Goal: Task Accomplishment & Management: Use online tool/utility

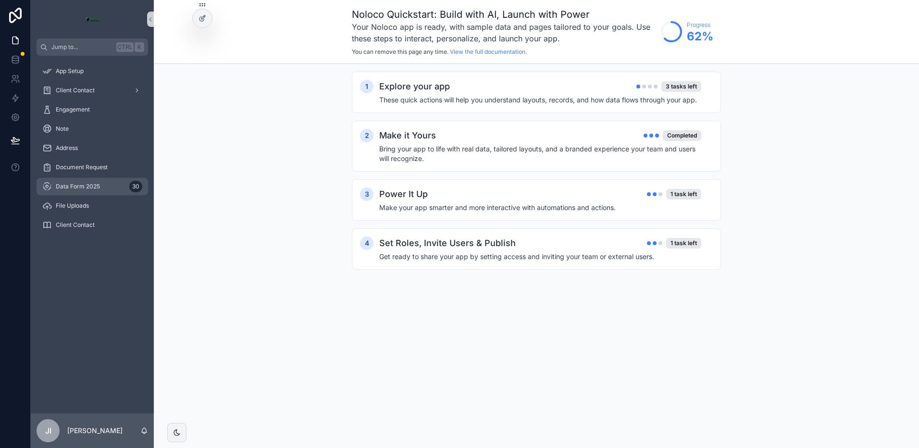
click at [70, 185] on span "Data Form 2025" at bounding box center [78, 187] width 44 height 8
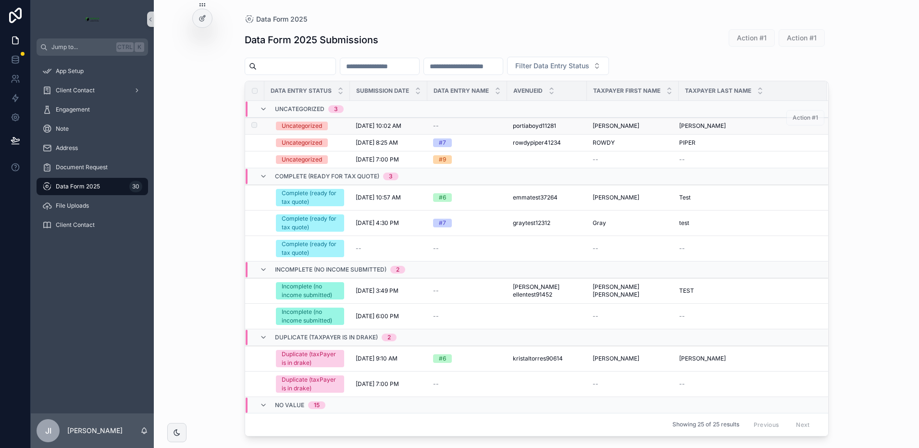
click at [311, 123] on div "Uncategorized" at bounding box center [302, 126] width 40 height 9
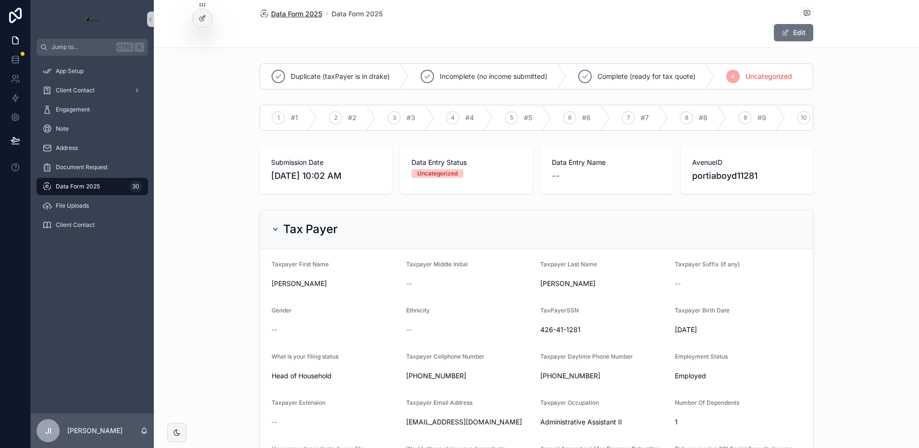
click at [301, 13] on span "Data Form 2025" at bounding box center [296, 14] width 51 height 10
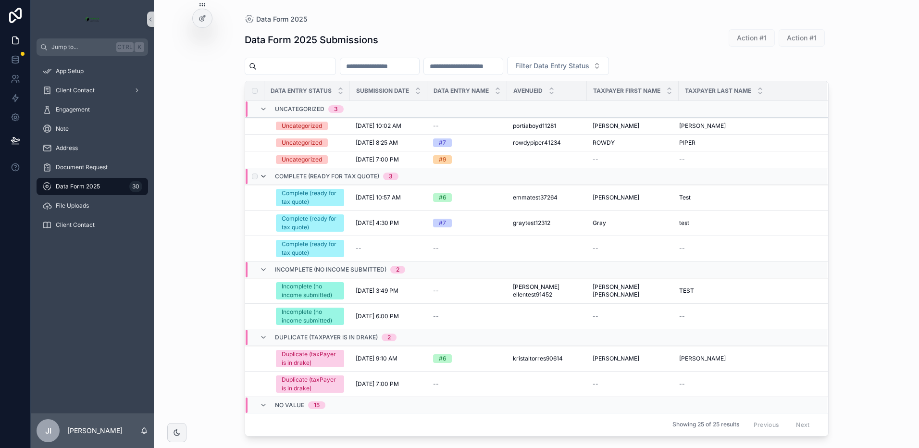
click at [262, 176] on icon "scrollable content" at bounding box center [264, 177] width 8 height 8
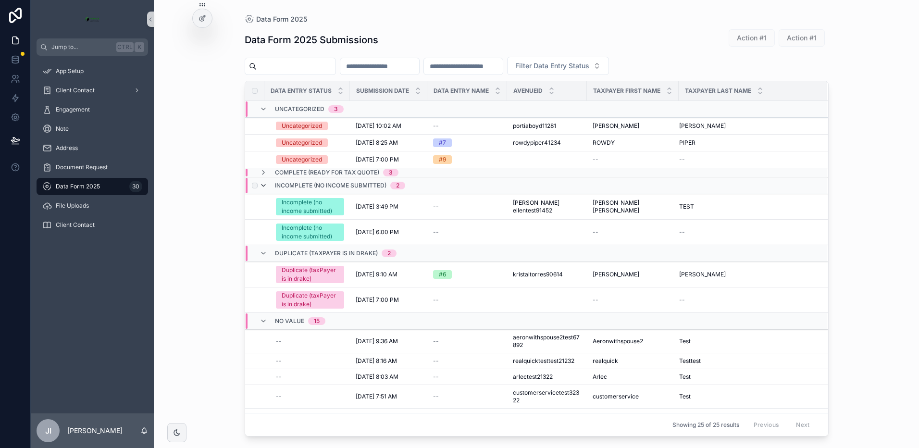
click at [264, 185] on icon "scrollable content" at bounding box center [264, 186] width 8 height 8
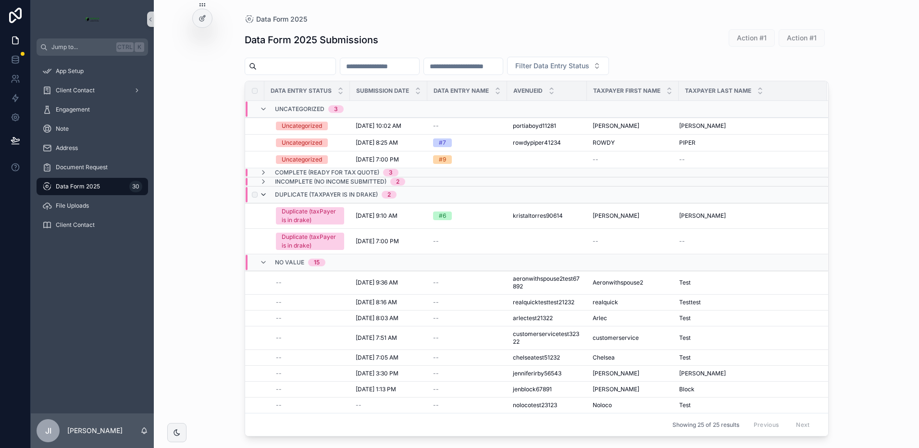
click at [267, 193] on icon "scrollable content" at bounding box center [264, 195] width 8 height 8
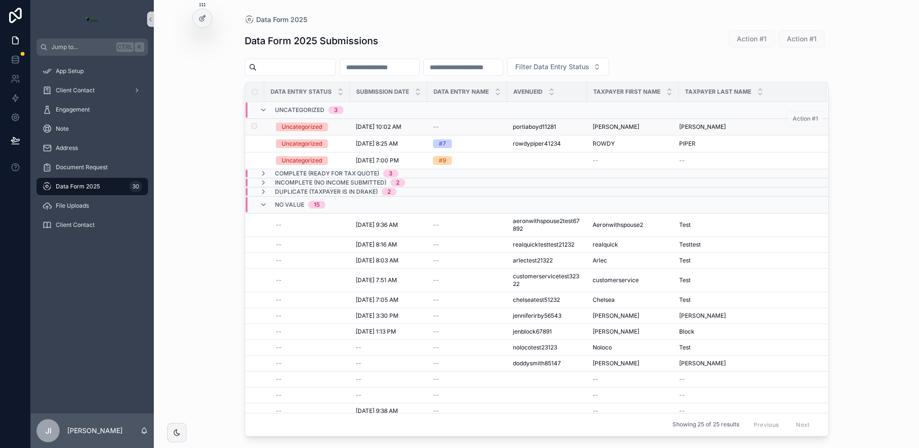
click at [306, 126] on div "Uncategorized" at bounding box center [302, 127] width 40 height 9
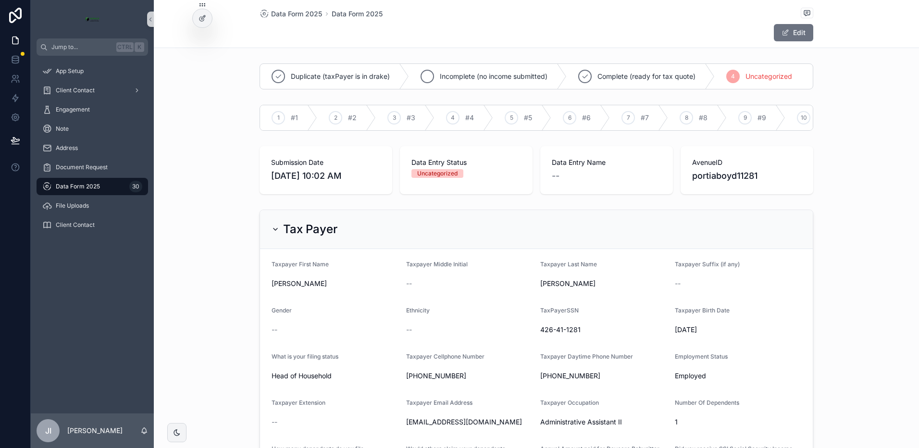
click at [424, 76] on icon "scrollable content" at bounding box center [428, 77] width 8 height 8
click at [390, 117] on icon "scrollable content" at bounding box center [394, 118] width 8 height 8
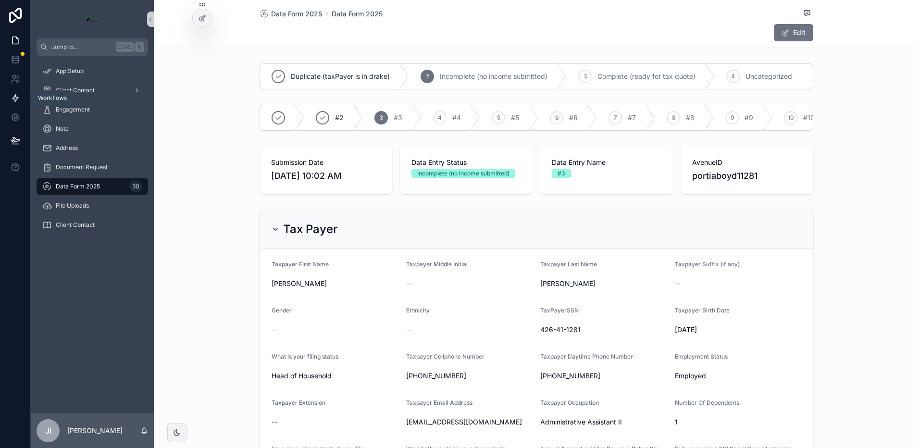
click at [15, 99] on icon at bounding box center [16, 98] width 10 height 10
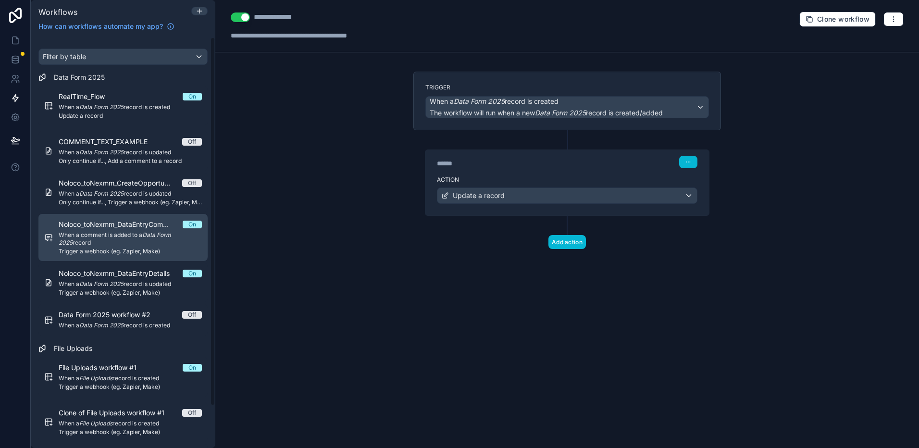
click at [130, 243] on span "When a comment is added to a Data Form 2025 record" at bounding box center [130, 238] width 143 height 15
click at [86, 240] on span "When a comment is added to a Data Form 2025 record" at bounding box center [130, 238] width 143 height 15
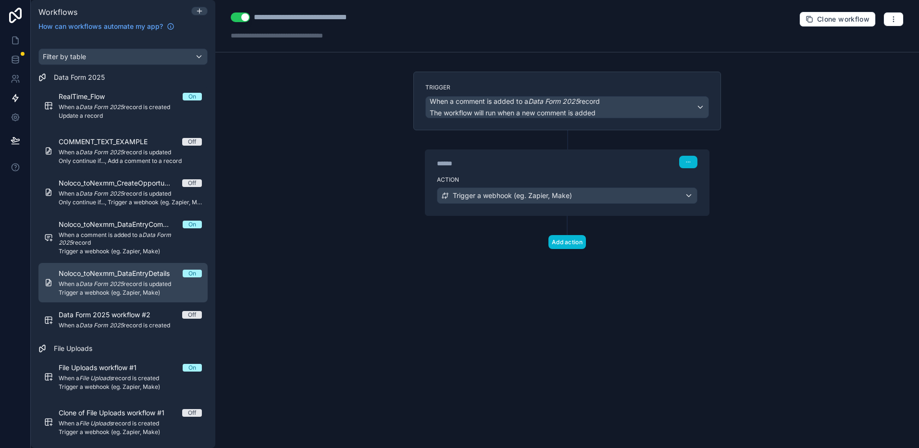
click at [145, 280] on div "Noloco_toNexmm_DataEntryDetails On When a Data Form 2025 record is updated Trig…" at bounding box center [130, 283] width 143 height 28
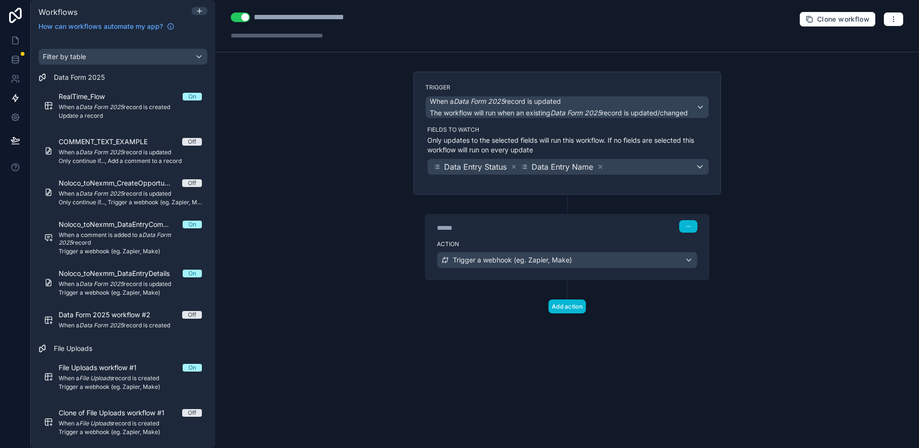
click at [600, 231] on div "****** Step 1" at bounding box center [567, 226] width 261 height 13
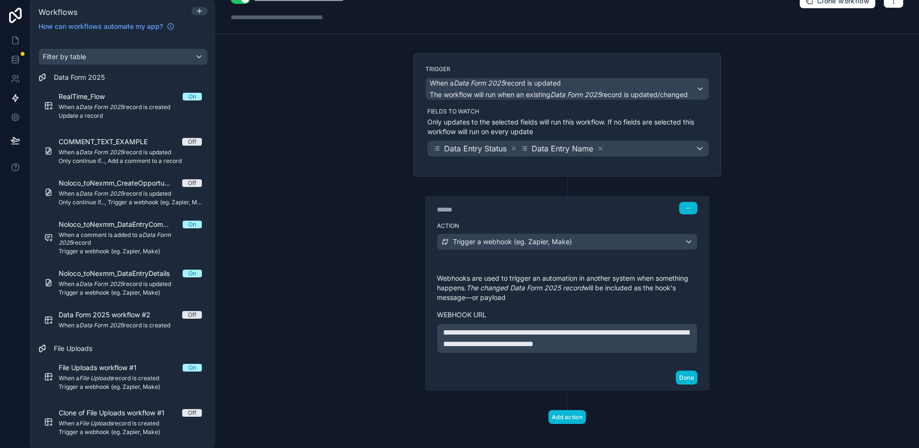
scroll to position [25, 0]
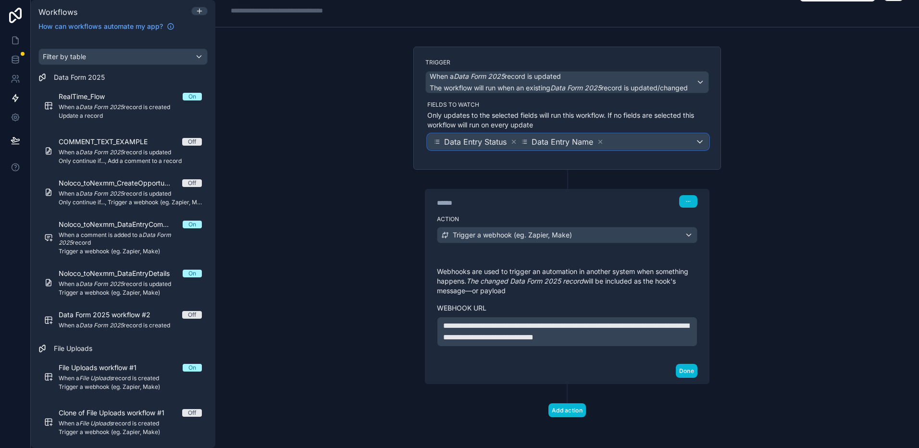
click at [692, 147] on div "Data Entry Status Data Entry Name" at bounding box center [568, 141] width 281 height 15
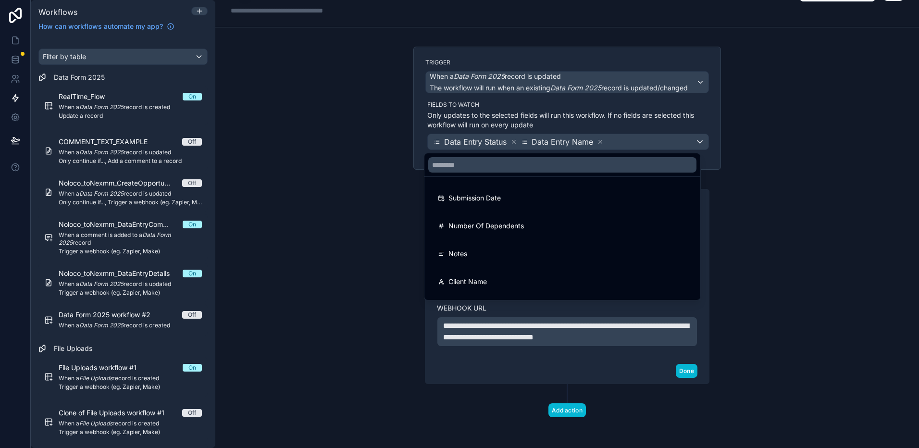
click at [706, 122] on div at bounding box center [459, 224] width 919 height 448
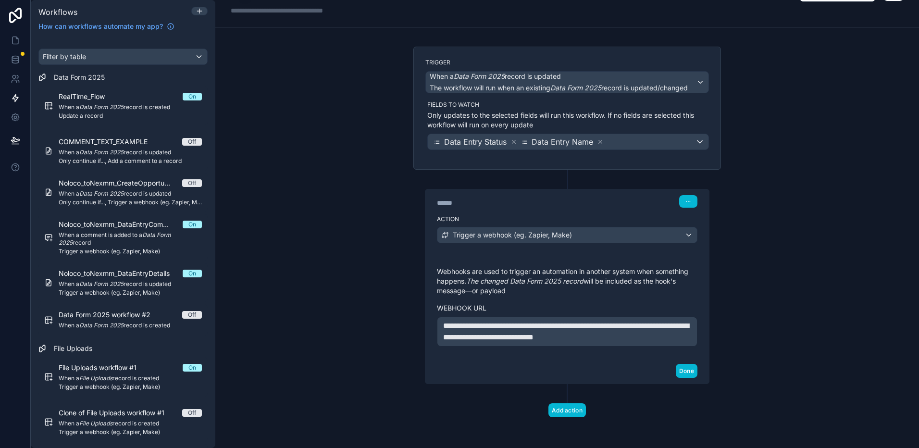
click at [679, 155] on div "Trigger When a Data Form 2025 record is updated The workflow will run when an e…" at bounding box center [568, 108] width 308 height 123
click at [615, 212] on div "Action Trigger a webhook (eg. Zapier, Make)" at bounding box center [568, 233] width 284 height 43
click at [19, 61] on icon at bounding box center [16, 60] width 10 height 10
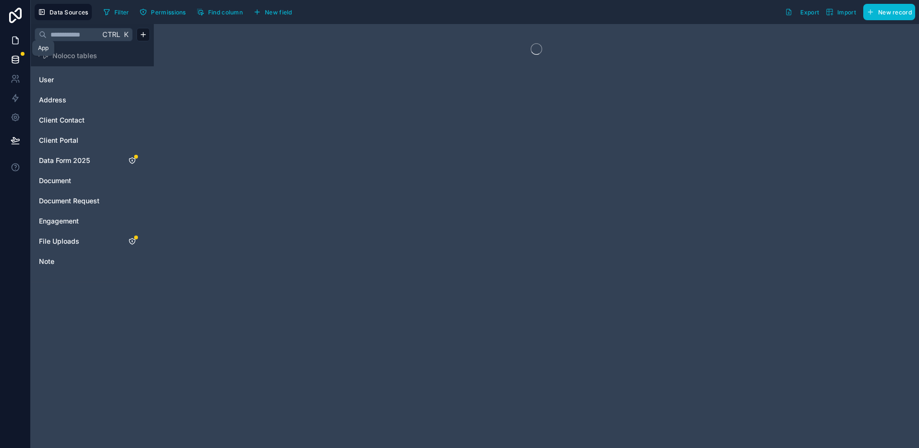
click at [18, 41] on icon at bounding box center [16, 40] width 6 height 7
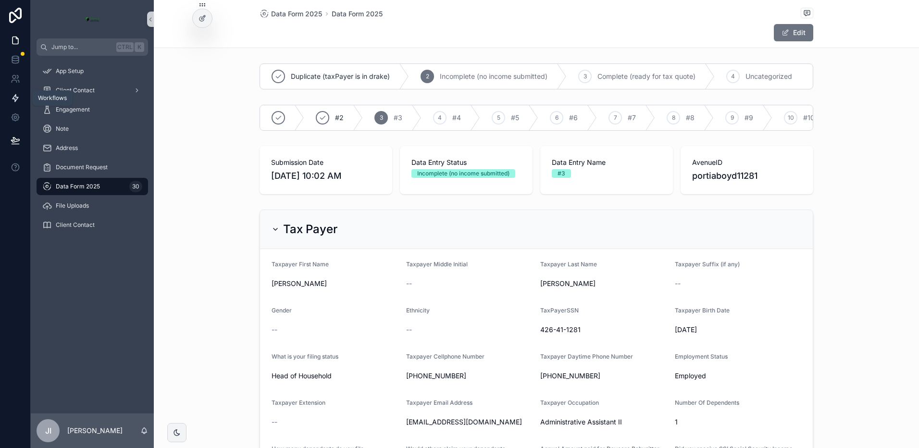
click at [14, 97] on icon at bounding box center [16, 98] width 6 height 7
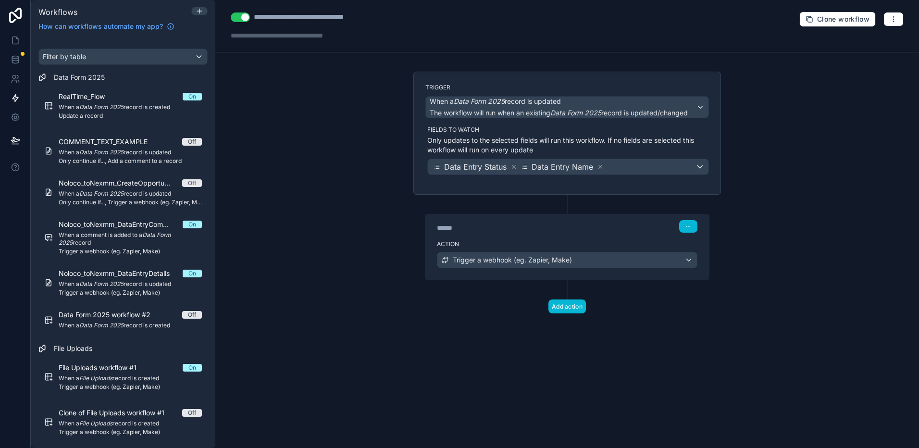
click at [615, 233] on div "****** Step 1" at bounding box center [568, 225] width 284 height 22
